Goal: Transaction & Acquisition: Subscribe to service/newsletter

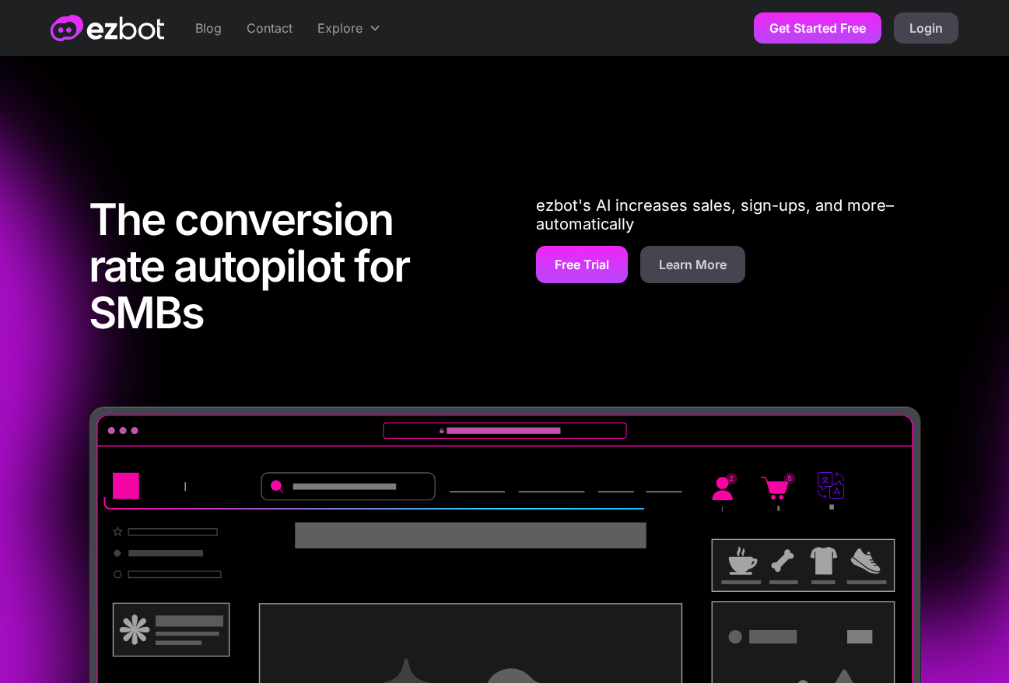
click at [482, 158] on div "The conversion rate autopilot for SMBs ezbot's AI increases sales, sign-ups, an…" at bounding box center [505, 270] width 833 height 272
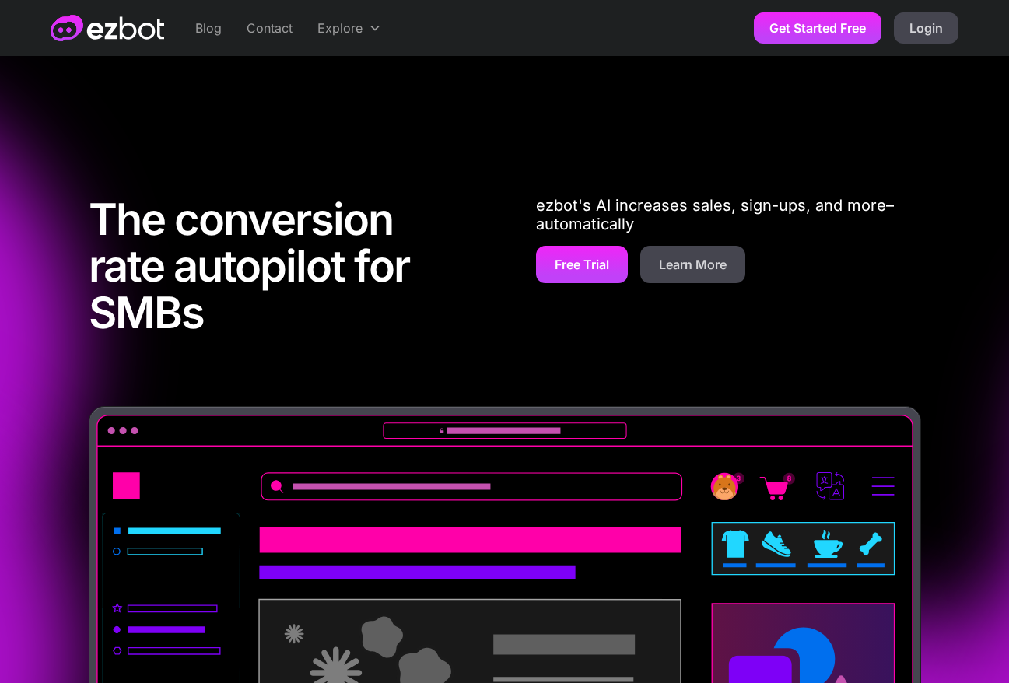
click at [487, 107] on div "The conversion rate autopilot for SMBs ezbot's AI increases sales, sign-ups, an…" at bounding box center [504, 523] width 1009 height 934
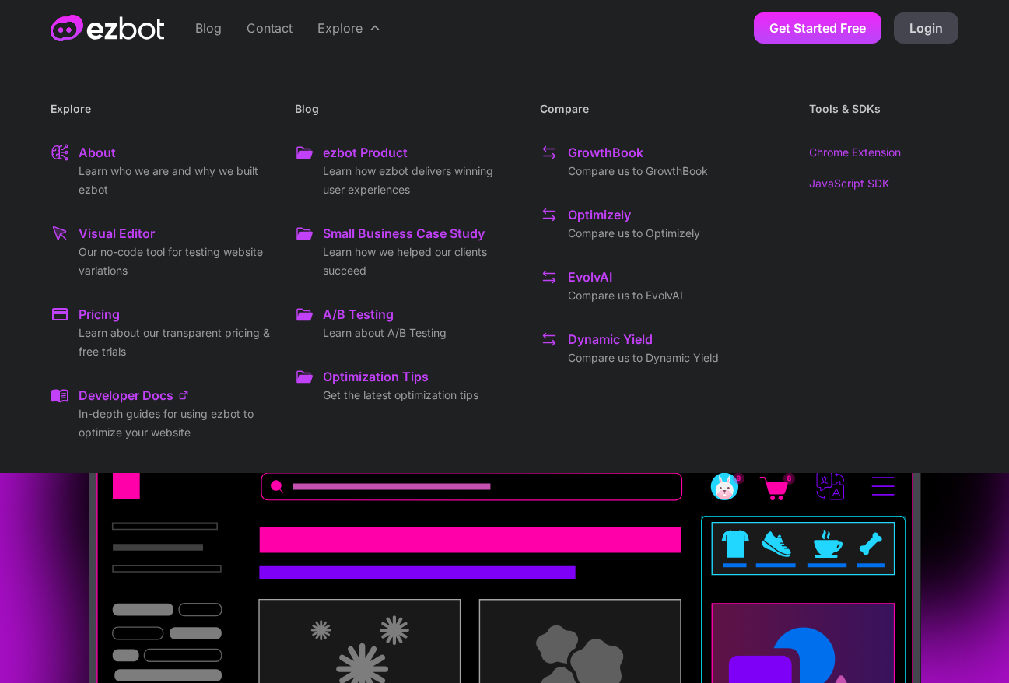
click at [336, 321] on div "A/B Testing" at bounding box center [358, 314] width 71 height 19
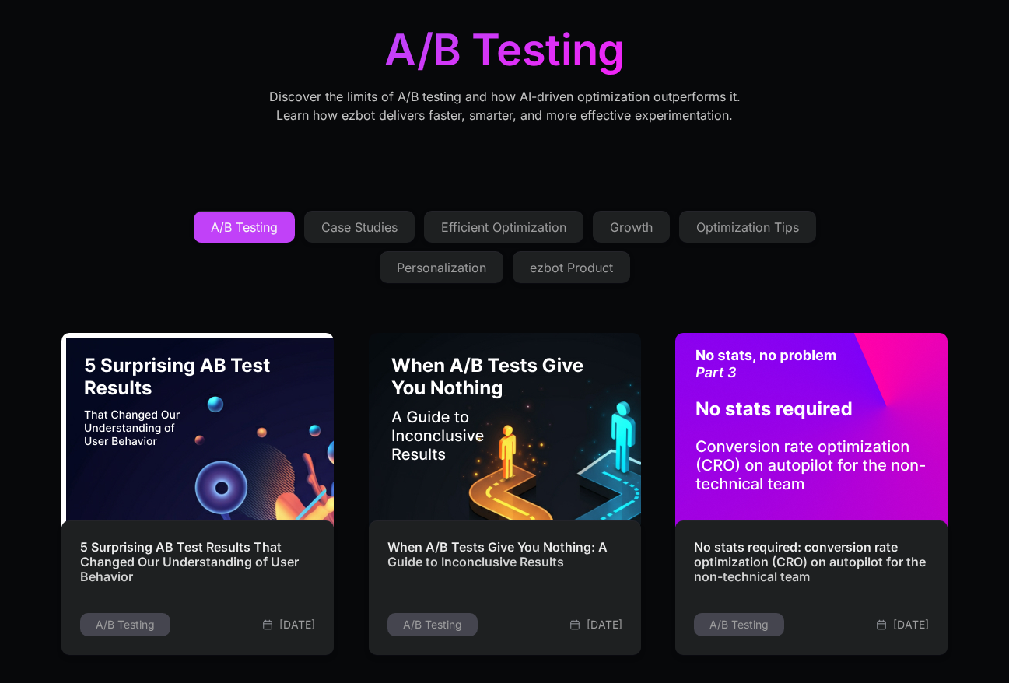
scroll to position [121, 0]
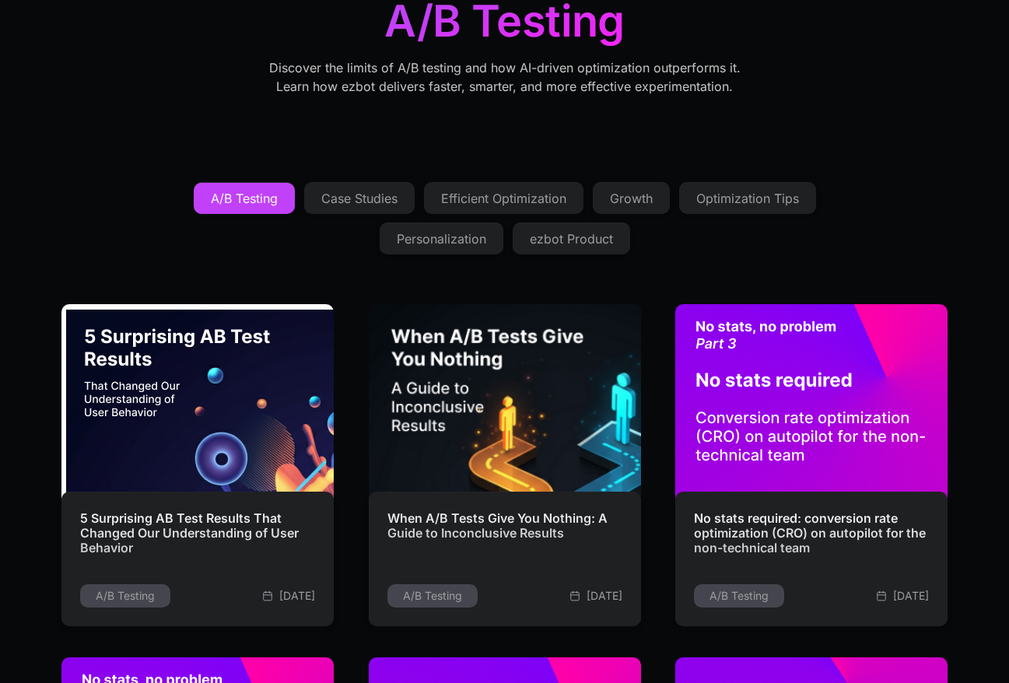
click at [490, 189] on link "Efficient Optimization" at bounding box center [504, 198] width 160 height 31
click at [531, 205] on div "Efficient Optimization" at bounding box center [503, 198] width 125 height 12
click at [339, 195] on div "Case Studies" at bounding box center [359, 198] width 76 height 12
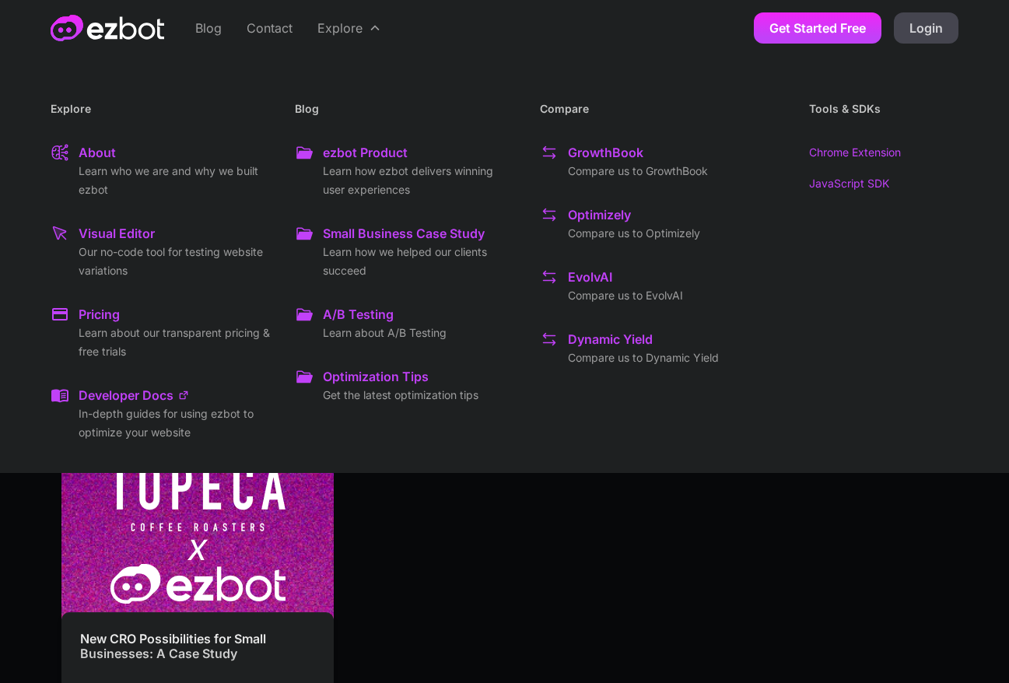
click at [358, 233] on div "Small Business Case Study" at bounding box center [404, 233] width 162 height 19
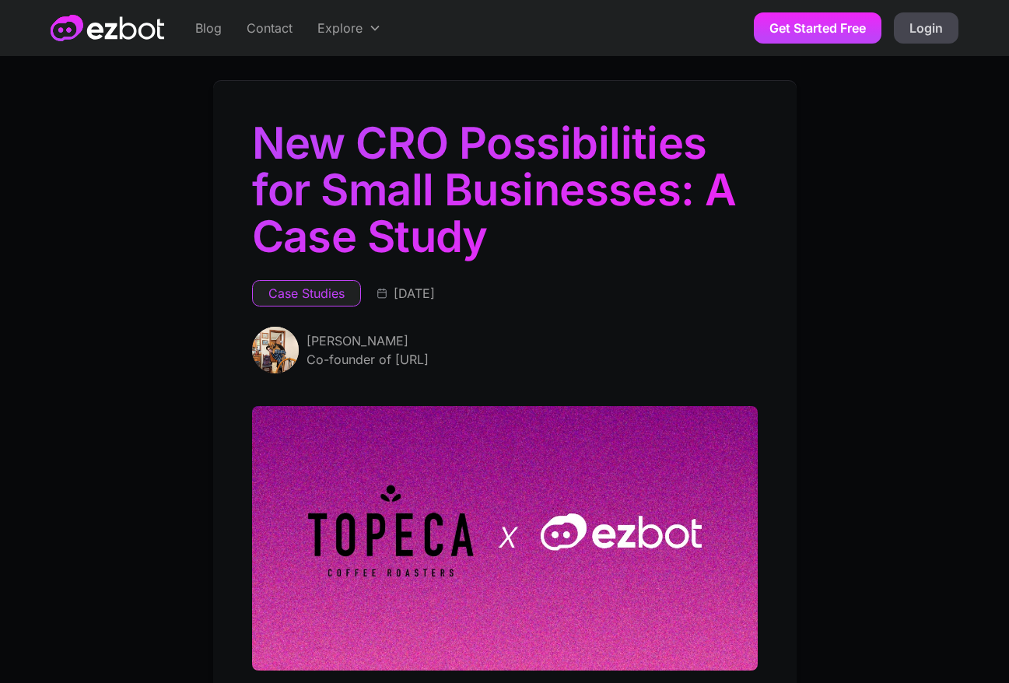
click at [209, 37] on link "Blog" at bounding box center [208, 28] width 51 height 56
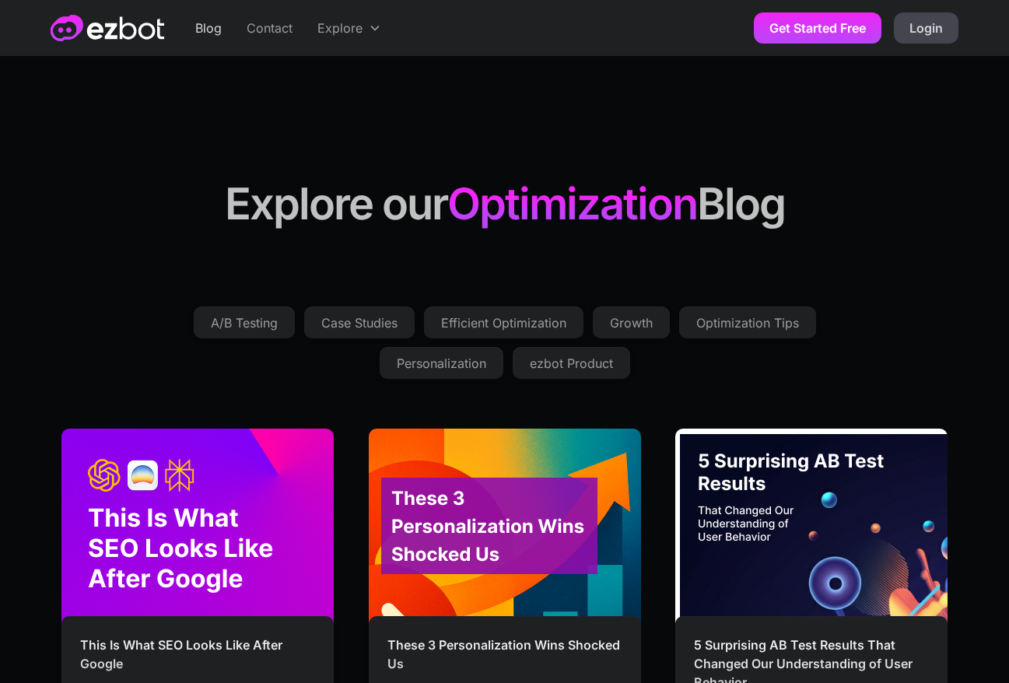
click at [92, 9] on div "Blog Contact Explore Explore About Learn who we are and why we built ezbot Visu…" at bounding box center [505, 28] width 908 height 56
click at [103, 24] on img "home" at bounding box center [108, 28] width 114 height 26
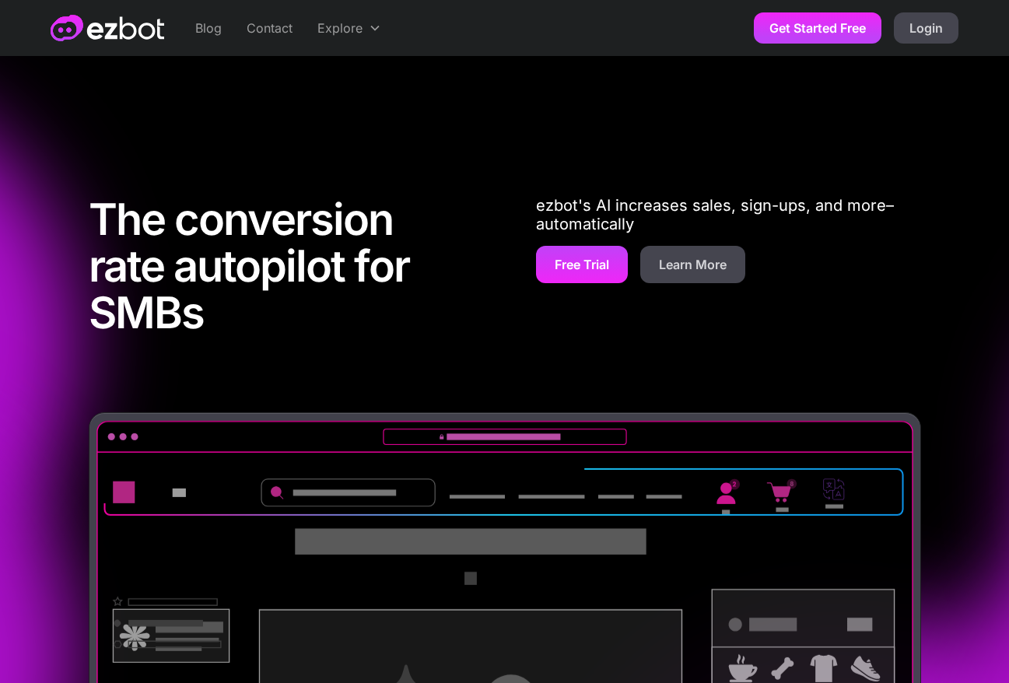
click at [604, 263] on link "Free Trial" at bounding box center [582, 264] width 92 height 37
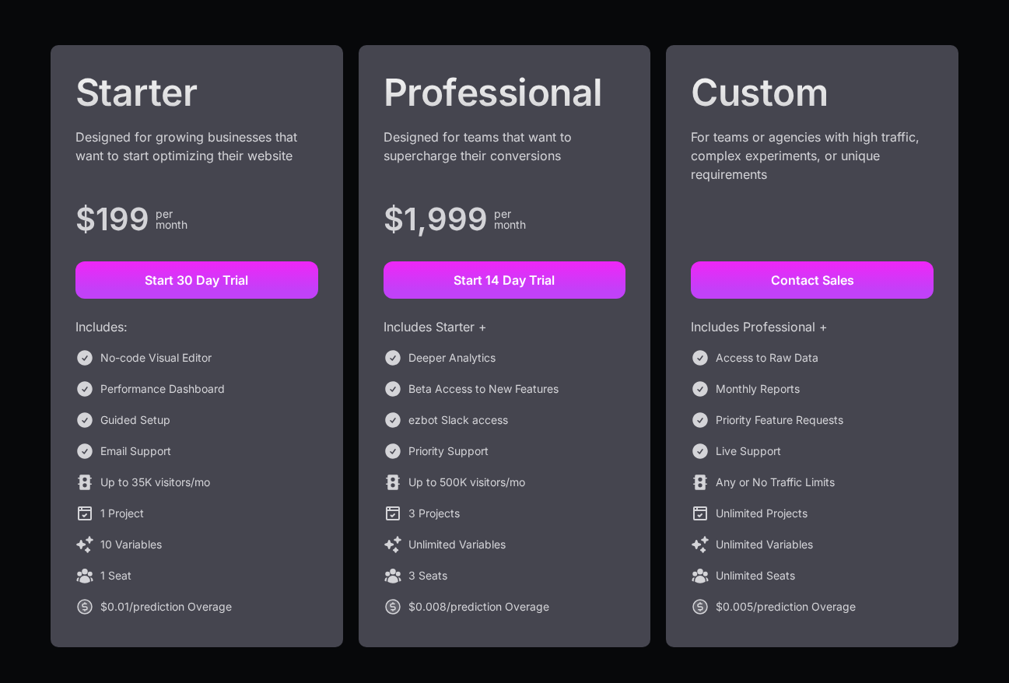
scroll to position [272, 0]
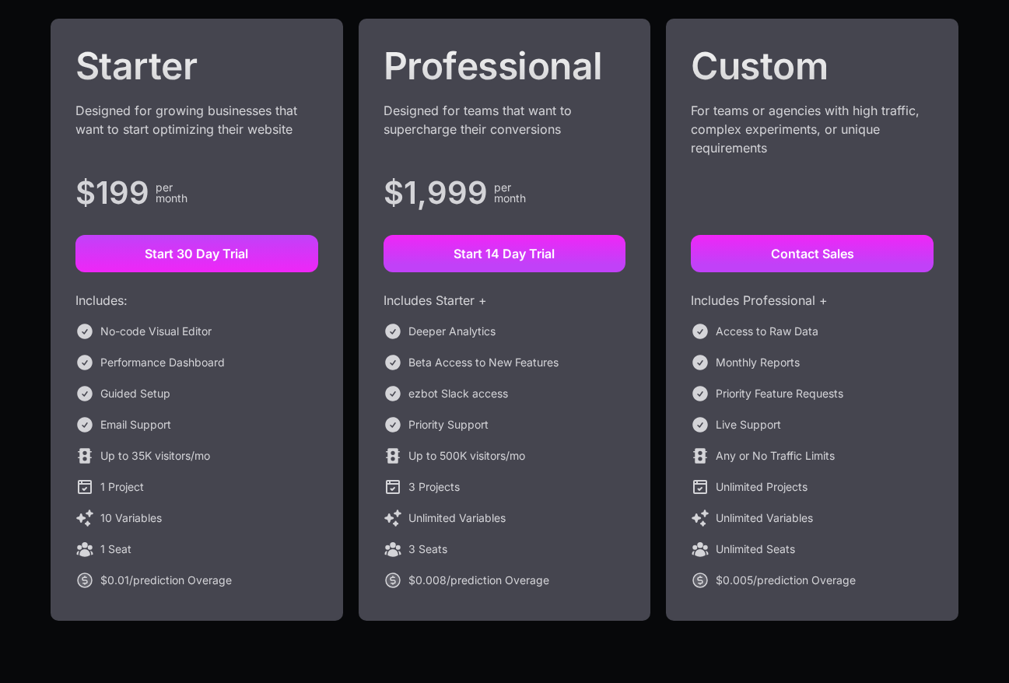
click at [211, 259] on link "Start 30 Day Trial" at bounding box center [196, 253] width 243 height 37
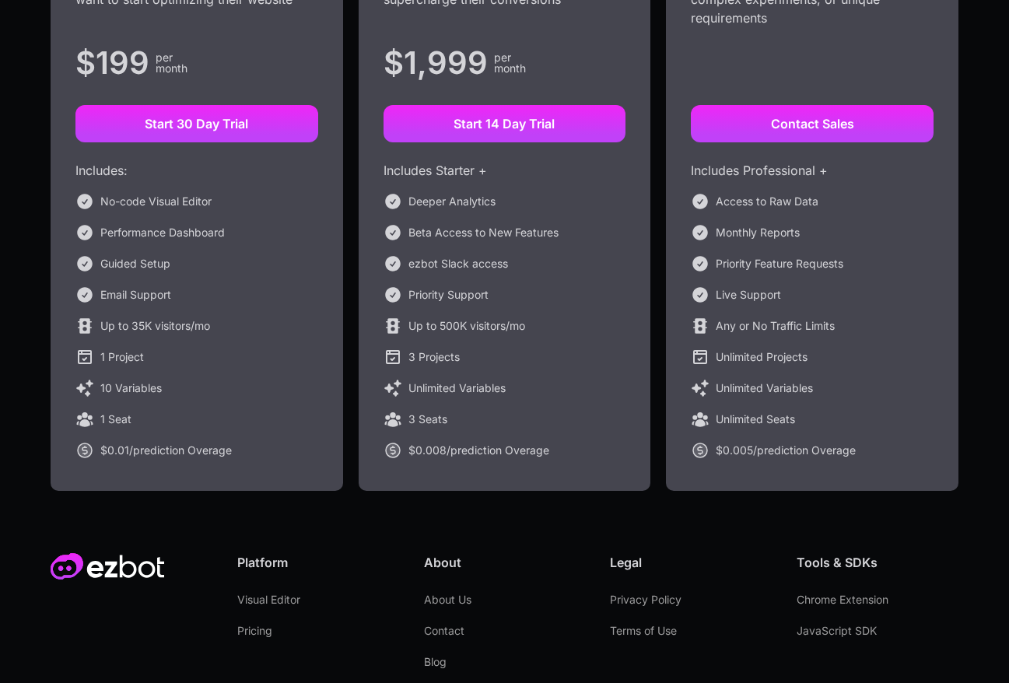
scroll to position [564, 0]
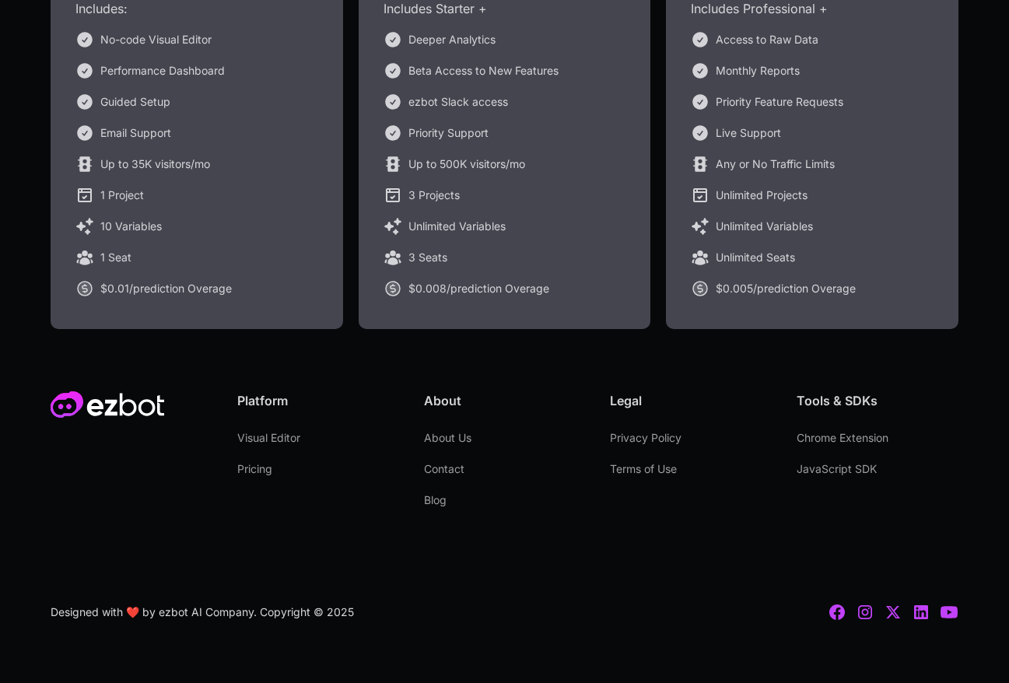
click at [622, 429] on link "Privacy Policy" at bounding box center [646, 437] width 72 height 31
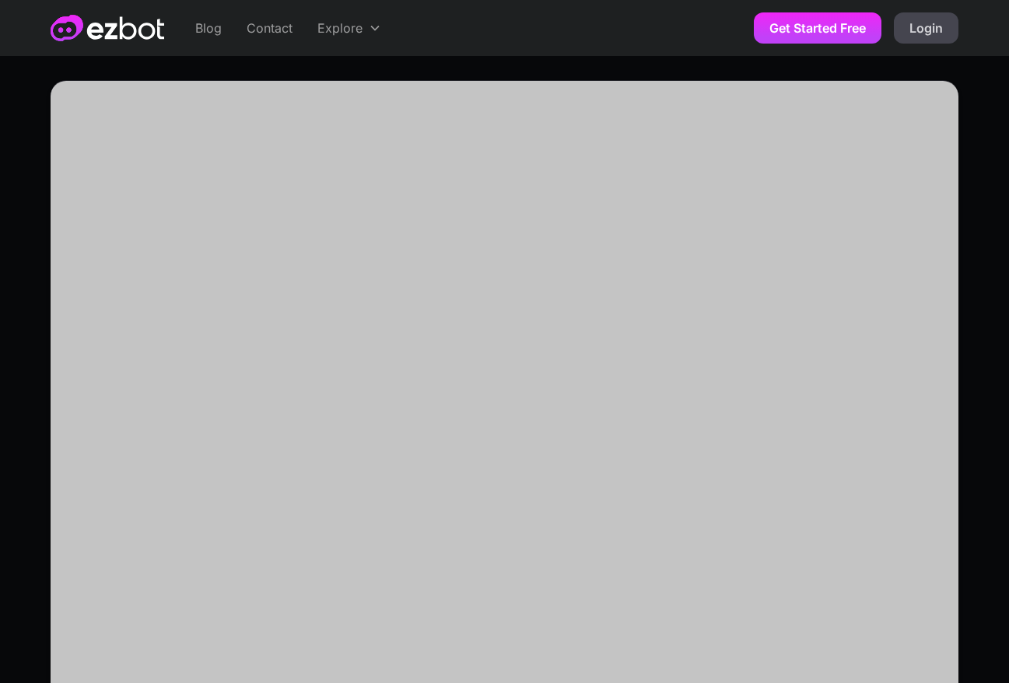
click at [126, 37] on img "home" at bounding box center [108, 28] width 114 height 26
